Goal: Task Accomplishment & Management: Manage account settings

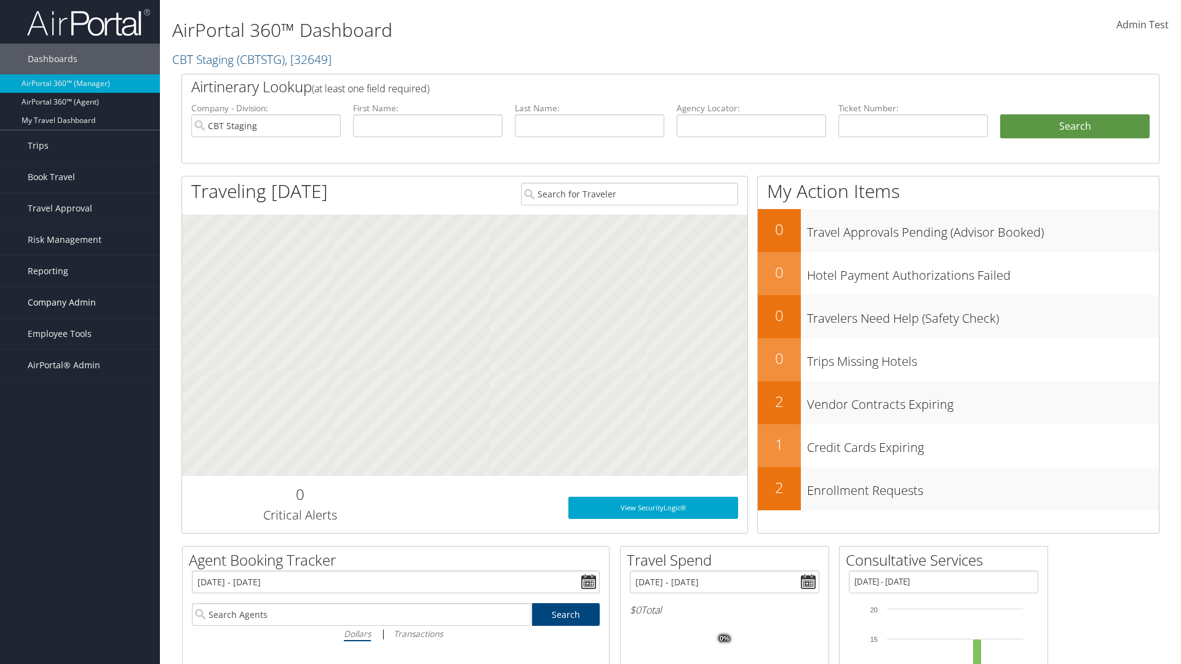
click at [80, 303] on span "Company Admin" at bounding box center [62, 302] width 68 height 31
click at [80, 456] on link "Travel Policy" at bounding box center [80, 456] width 160 height 18
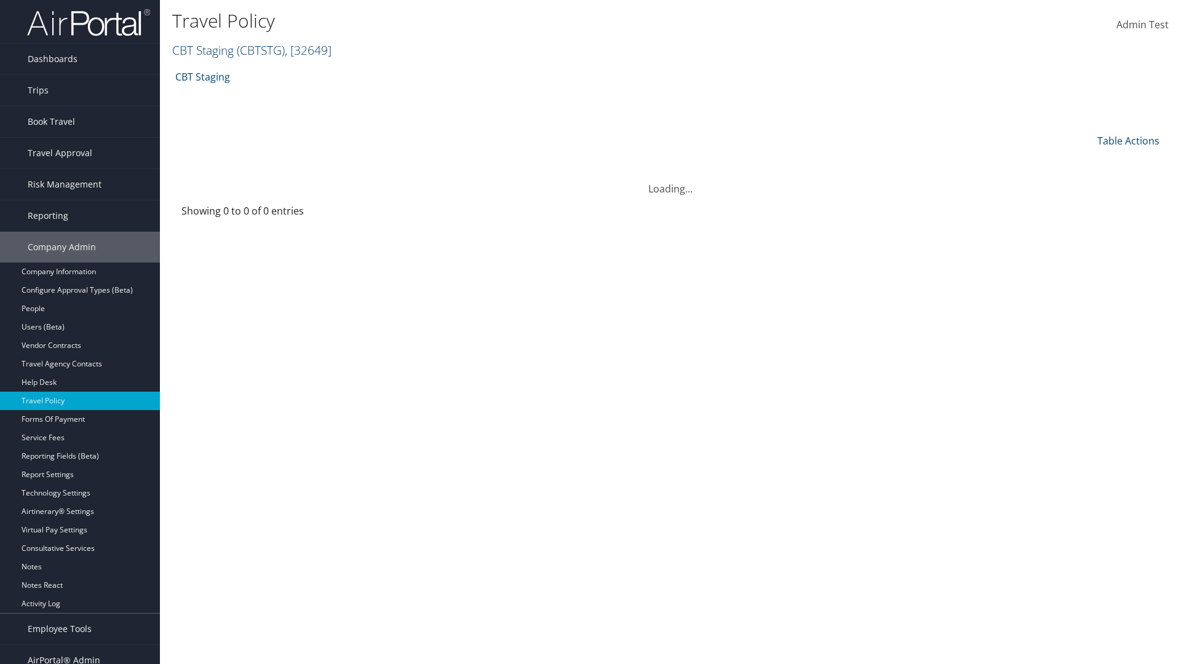
click at [203, 50] on link "CBT Staging ( CBTSTG ) , [ 32649 ]" at bounding box center [251, 50] width 159 height 17
click at [0, 0] on input "search" at bounding box center [0, 0] width 0 height 0
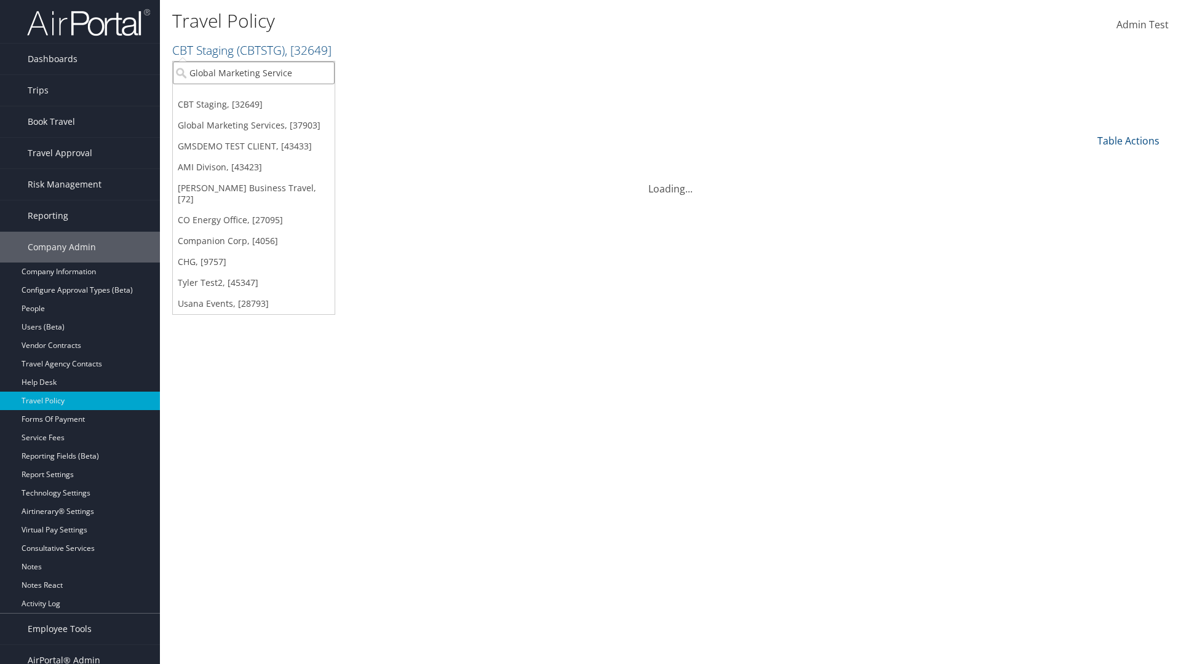
type input "Global Marketing Services"
